Goal: Task Accomplishment & Management: Manage account settings

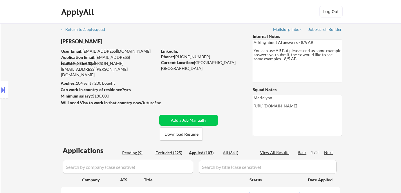
select select ""applied""
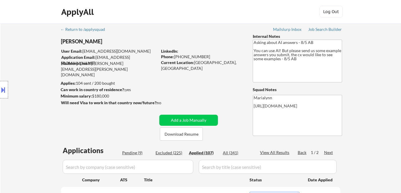
select select ""applied""
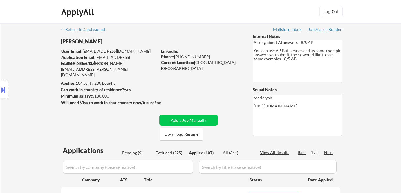
select select ""applied""
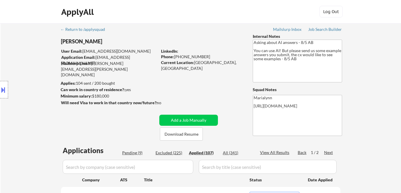
select select ""applied""
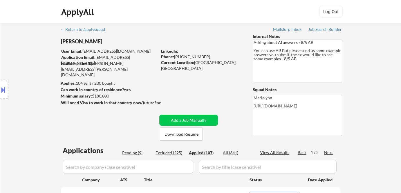
select select ""applied""
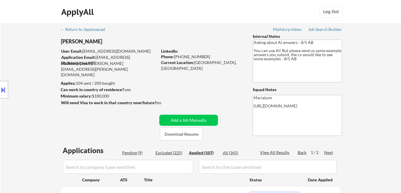
select select ""applied""
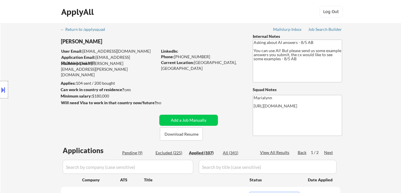
select select ""applied""
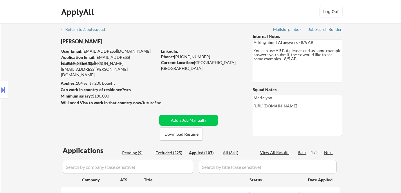
select select ""applied""
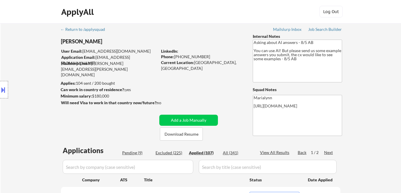
select select ""applied""
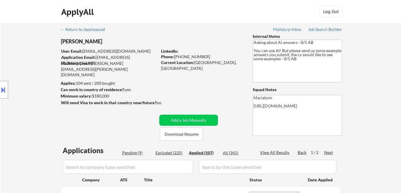
select select ""applied""
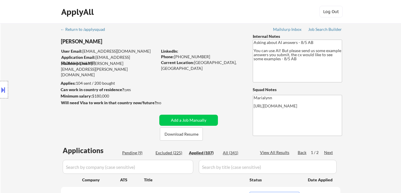
select select ""applied""
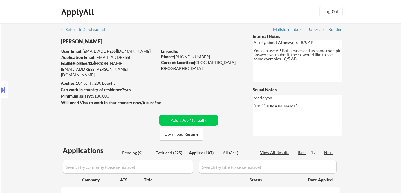
select select ""applied""
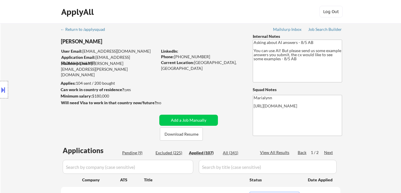
select select ""applied""
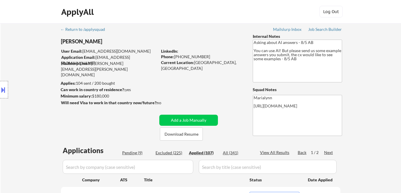
select select ""applied""
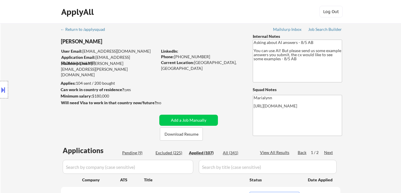
select select ""applied""
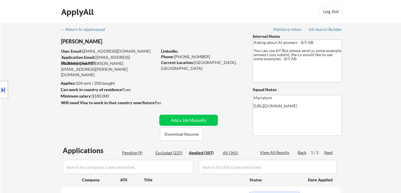
select select ""applied""
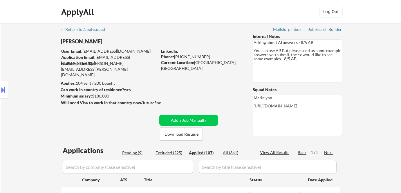
select select ""applied""
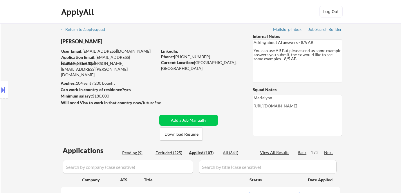
select select ""applied""
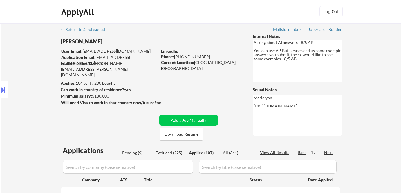
select select ""applied""
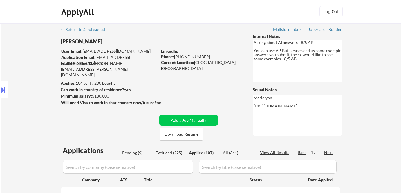
select select ""applied""
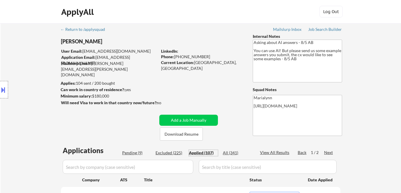
scroll to position [127, 0]
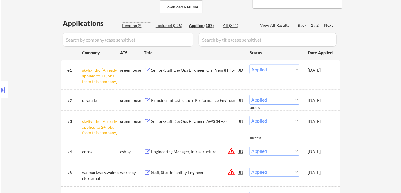
click at [134, 26] on div "Pending (9)" at bounding box center [136, 26] width 29 height 6
select select ""pending""
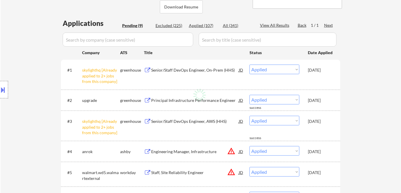
select select ""pending""
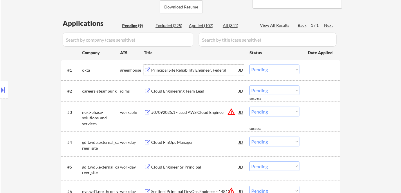
click at [177, 72] on div "Principal Site Reliability Engineer, Federal" at bounding box center [195, 70] width 88 height 6
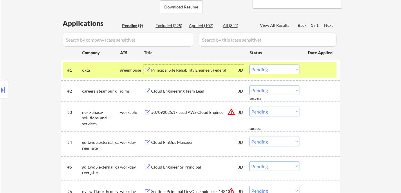
drag, startPoint x: 262, startPoint y: 67, endPoint x: 268, endPoint y: 73, distance: 8.6
click at [262, 68] on select "Choose an option... Pending Applied Excluded (Questions) Excluded (Expired) Exc…" at bounding box center [275, 69] width 50 height 10
click at [250, 64] on select "Choose an option... Pending Applied Excluded (Questions) Excluded (Expired) Exc…" at bounding box center [275, 69] width 50 height 10
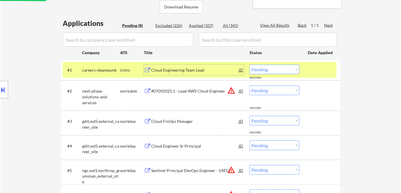
click at [176, 70] on div "Cloud Engineering Team Lead" at bounding box center [195, 70] width 88 height 6
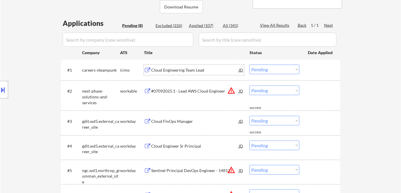
click at [273, 69] on select "Choose an option... Pending Applied Excluded (Questions) Excluded (Expired) Exc…" at bounding box center [275, 69] width 50 height 10
click at [250, 64] on select "Choose an option... Pending Applied Excluded (Questions) Excluded (Expired) Exc…" at bounding box center [275, 69] width 50 height 10
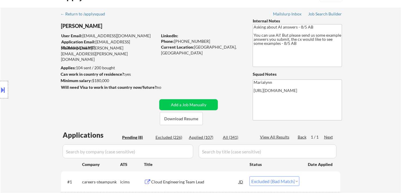
scroll to position [0, 0]
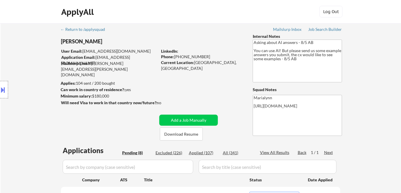
select select ""pending""
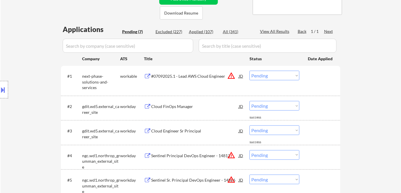
scroll to position [158, 0]
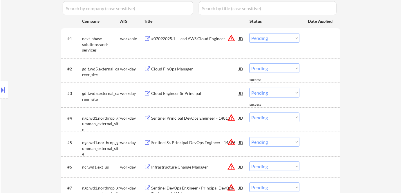
click at [183, 69] on div "Cloud FinOps Manager" at bounding box center [195, 69] width 88 height 6
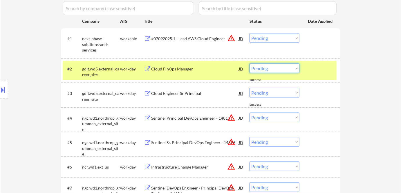
drag, startPoint x: 270, startPoint y: 67, endPoint x: 274, endPoint y: 72, distance: 6.2
click at [272, 69] on select "Choose an option... Pending Applied Excluded (Questions) Excluded (Expired) Exc…" at bounding box center [275, 68] width 50 height 10
click at [250, 63] on select "Choose an option... Pending Applied Excluded (Questions) Excluded (Expired) Exc…" at bounding box center [275, 68] width 50 height 10
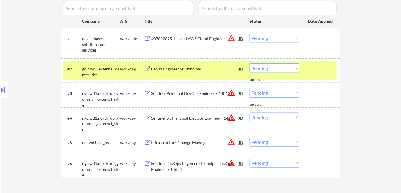
click at [191, 69] on div "Cloud Engineer Sr Principal" at bounding box center [195, 69] width 88 height 6
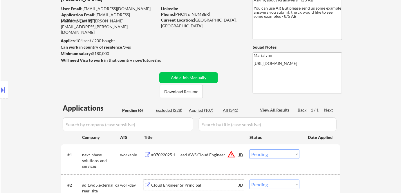
scroll to position [105, 0]
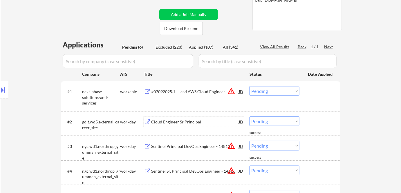
click at [182, 123] on div "Cloud Engineer Sr Principal" at bounding box center [195, 122] width 88 height 6
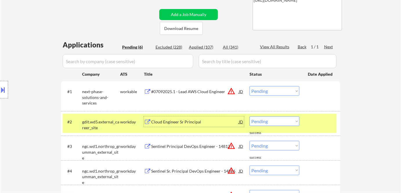
click at [280, 121] on select "Choose an option... Pending Applied Excluded (Questions) Excluded (Expired) Exc…" at bounding box center [275, 121] width 50 height 10
click at [250, 116] on select "Choose an option... Pending Applied Excluded (Questions) Excluded (Expired) Exc…" at bounding box center [275, 121] width 50 height 10
select select ""pending""
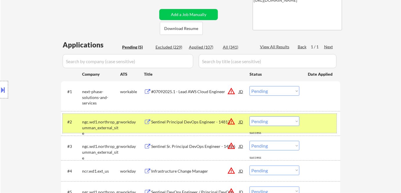
drag, startPoint x: 119, startPoint y: 121, endPoint x: 142, endPoint y: 104, distance: 28.1
click at [120, 119] on div "ngc.wd1.northrop_grumman_external_site" at bounding box center [101, 127] width 38 height 17
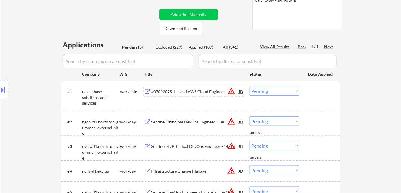
click at [166, 94] on div "#07092025.1 - Lead AWS Cloud Engineer" at bounding box center [195, 91] width 88 height 10
